Goal: Task Accomplishment & Management: Use online tool/utility

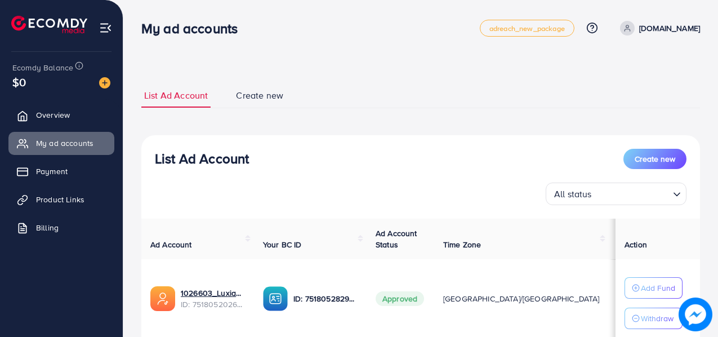
scroll to position [52, 0]
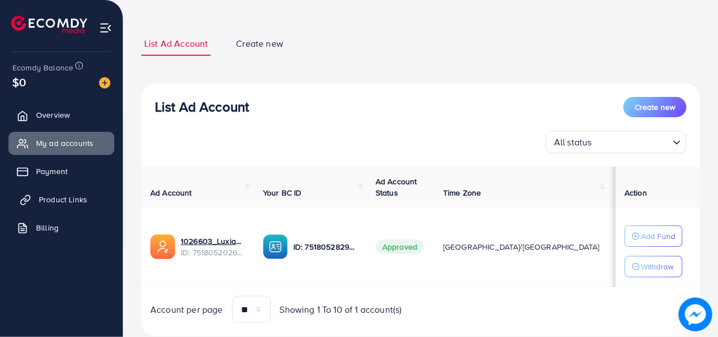
drag, startPoint x: 0, startPoint y: 0, endPoint x: 58, endPoint y: 205, distance: 212.6
click at [58, 205] on span "Product Links" at bounding box center [63, 199] width 48 height 11
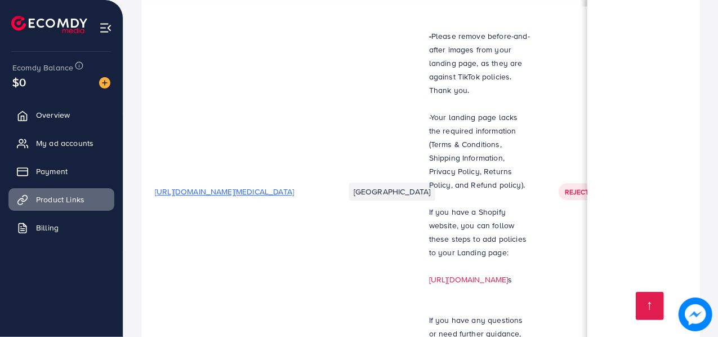
scroll to position [1599, 0]
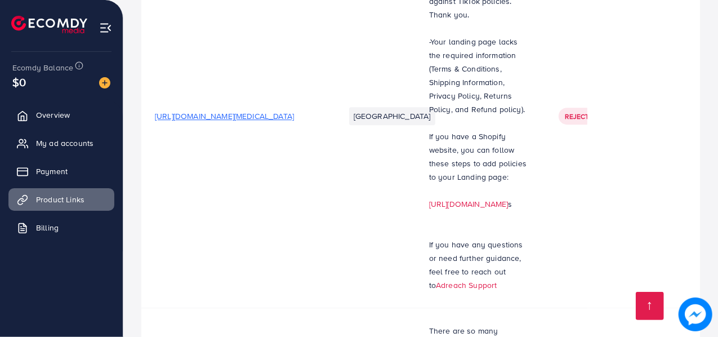
scroll to position [1676, 0]
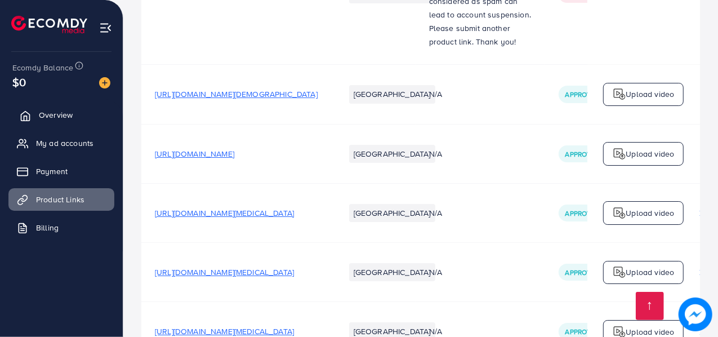
click at [48, 118] on span "Overview" at bounding box center [56, 114] width 34 height 11
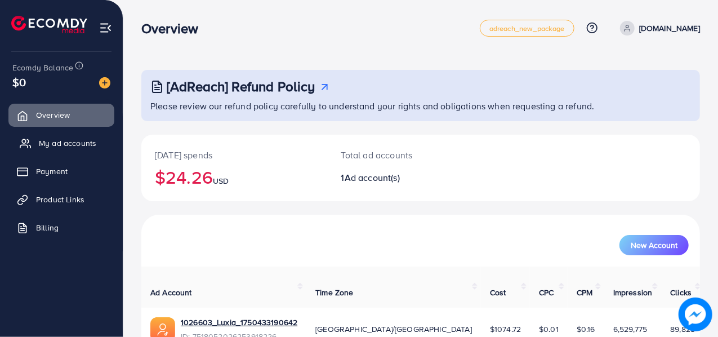
click at [64, 144] on span "My ad accounts" at bounding box center [67, 142] width 57 height 11
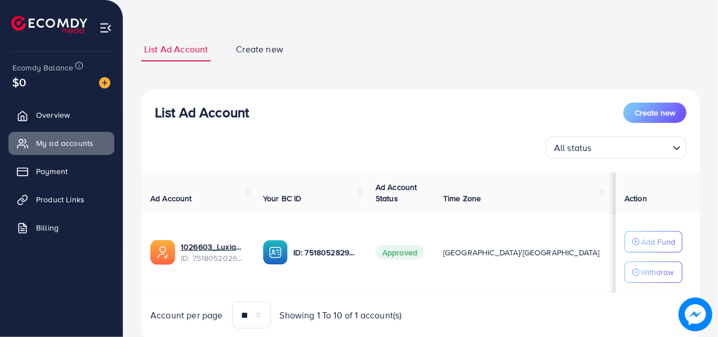
scroll to position [47, 0]
